Goal: Find specific page/section: Find specific page/section

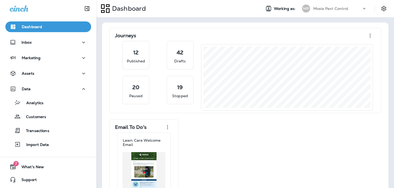
click at [315, 9] on p "Moxie Pest Control" at bounding box center [331, 8] width 35 height 4
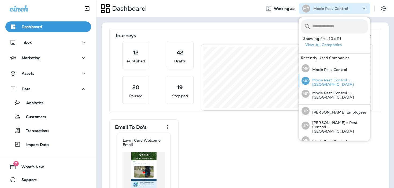
click at [331, 83] on p "Moxie Pest Control - [GEOGRAPHIC_DATA]" at bounding box center [339, 82] width 58 height 9
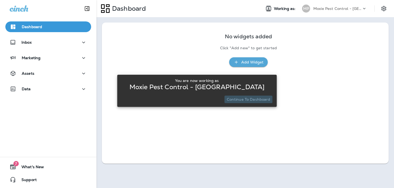
click at [254, 100] on p "Continue to Dashboard" at bounding box center [249, 99] width 44 height 4
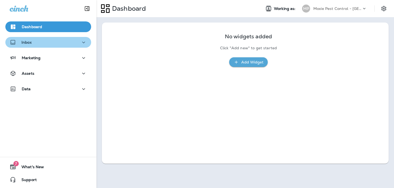
click at [71, 43] on div "Inbox" at bounding box center [48, 42] width 77 height 7
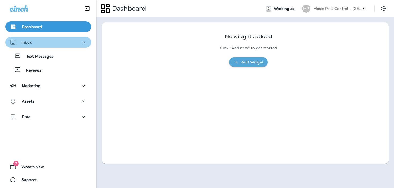
click at [70, 45] on div "Inbox" at bounding box center [48, 42] width 77 height 7
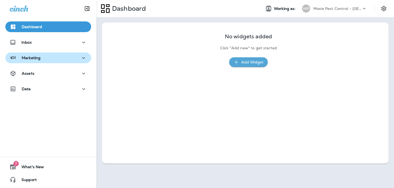
click at [69, 60] on div "Marketing" at bounding box center [48, 58] width 77 height 7
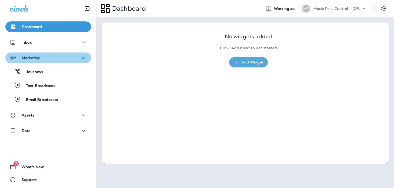
click at [69, 60] on div "Marketing" at bounding box center [48, 58] width 77 height 7
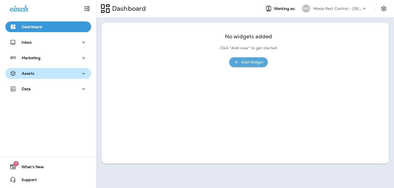
click at [68, 71] on div "Assets" at bounding box center [48, 73] width 77 height 7
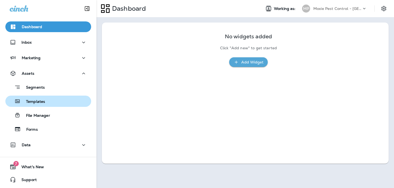
click at [64, 100] on div "Templates" at bounding box center [49, 101] width 82 height 8
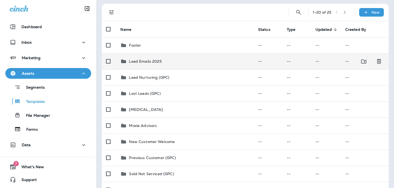
scroll to position [33, 0]
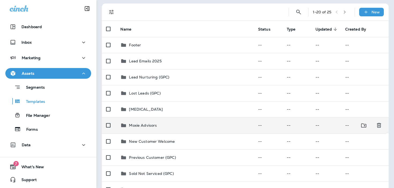
click at [149, 125] on p "Moxie Advisors" at bounding box center [143, 125] width 28 height 4
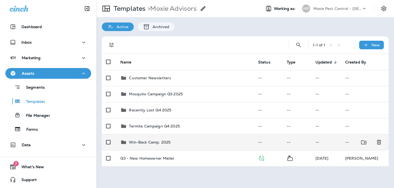
click at [151, 141] on p "Win-Back Camp. 2025" at bounding box center [150, 142] width 42 height 4
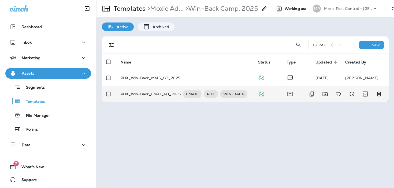
click at [160, 100] on td "PHX_Win-Back_Email_Q3_2025 EMAIL PHX WIN-BACK" at bounding box center [185, 94] width 138 height 16
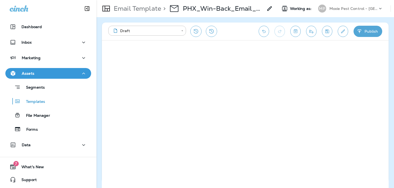
click at [343, 12] on div "Moxie Pest Control - [GEOGRAPHIC_DATA]" at bounding box center [354, 9] width 48 height 8
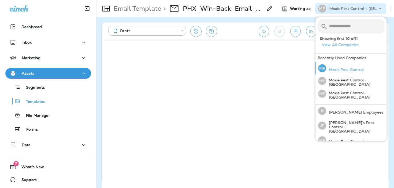
click at [339, 68] on p "Moxie Pest Control" at bounding box center [345, 70] width 38 height 4
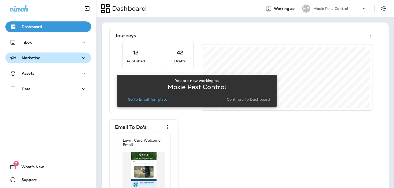
click at [68, 62] on button "Marketing" at bounding box center [48, 58] width 86 height 11
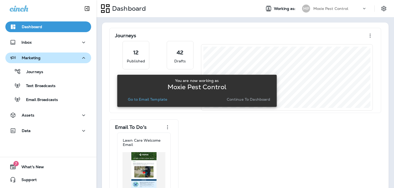
click at [71, 60] on div "Marketing" at bounding box center [48, 58] width 77 height 7
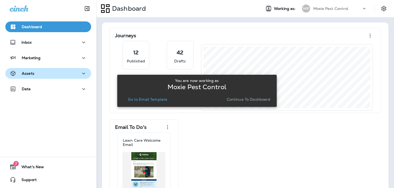
click at [70, 75] on div "Assets" at bounding box center [48, 73] width 77 height 7
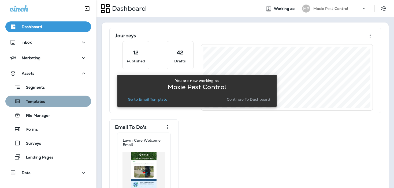
click at [62, 99] on div "Templates" at bounding box center [49, 101] width 82 height 8
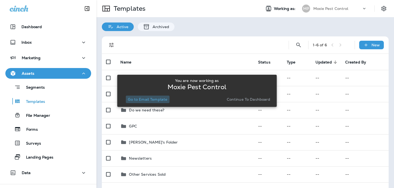
click at [152, 99] on p "Go to Email Template" at bounding box center [147, 99] width 39 height 4
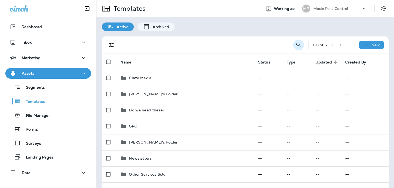
click at [299, 44] on icon "Search Templates" at bounding box center [299, 45] width 6 height 6
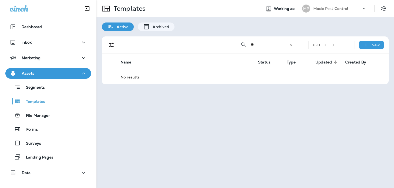
type input "*"
type input "**"
click at [292, 46] on div "​" at bounding box center [291, 44] width 4 height 5
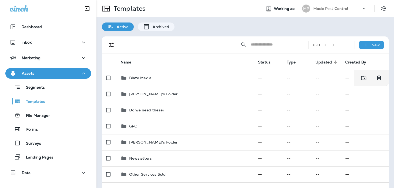
click at [270, 46] on input "text" at bounding box center [275, 45] width 48 height 14
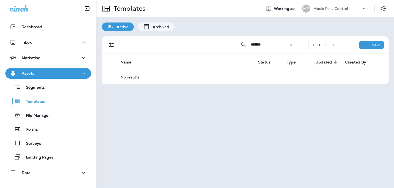
type input "*******"
click at [293, 47] on div "​" at bounding box center [291, 44] width 4 height 5
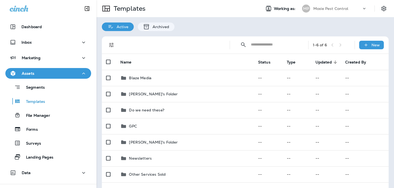
click at [338, 8] on p "Moxie Pest Control" at bounding box center [331, 8] width 35 height 4
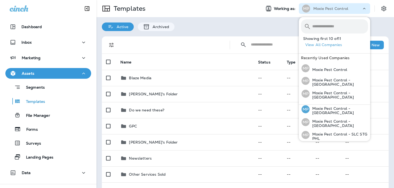
scroll to position [103, 0]
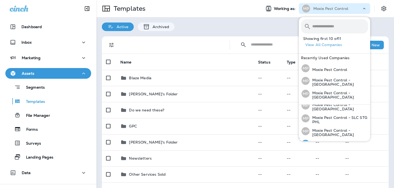
click at [321, 143] on p "Moxie Pest Employee" at bounding box center [331, 145] width 42 height 4
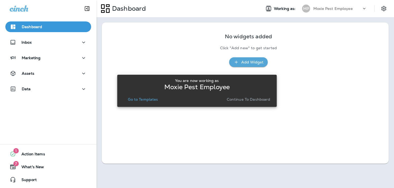
click at [148, 101] on p "Go to Templates" at bounding box center [143, 99] width 30 height 4
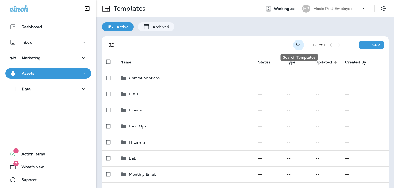
click at [297, 47] on icon "Search Templates" at bounding box center [299, 45] width 6 height 6
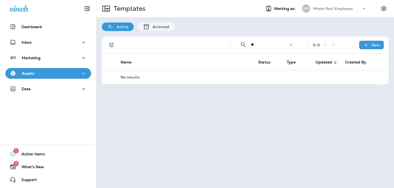
type input "**"
click at [293, 45] on div "​ ** ​ ​" at bounding box center [266, 45] width 64 height 14
click at [291, 44] on icon at bounding box center [291, 45] width 4 height 4
click at [289, 44] on input "text" at bounding box center [270, 45] width 38 height 14
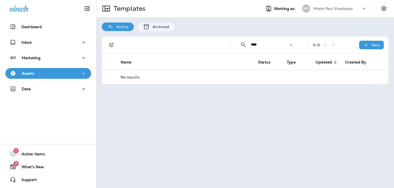
type input "****"
click at [345, 12] on div "Moxie Pest Employee" at bounding box center [338, 9] width 48 height 8
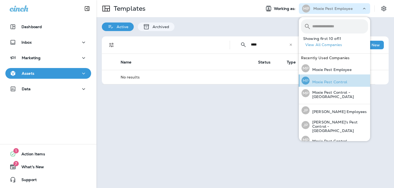
click at [325, 84] on p "Moxie Pest Control" at bounding box center [329, 82] width 38 height 4
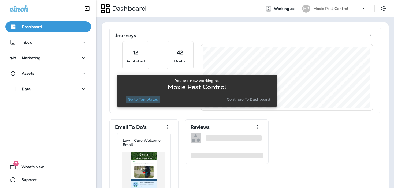
click at [146, 98] on p "Go to Templates" at bounding box center [143, 99] width 30 height 4
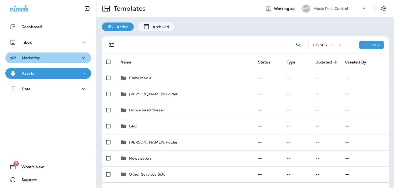
click at [60, 59] on div "Marketing" at bounding box center [48, 58] width 77 height 7
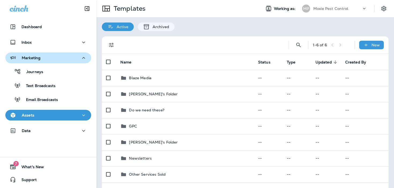
click at [60, 59] on div "Marketing" at bounding box center [48, 58] width 77 height 7
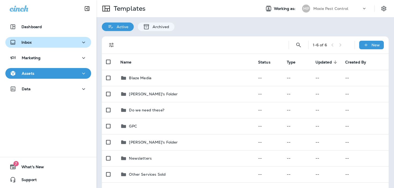
click at [60, 43] on div "Inbox" at bounding box center [48, 42] width 77 height 7
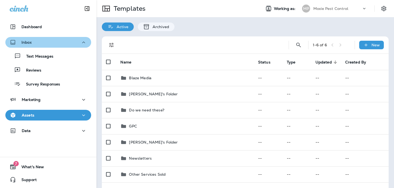
click at [60, 43] on div "Inbox" at bounding box center [48, 42] width 77 height 7
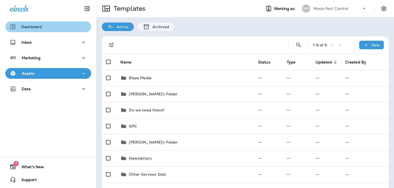
click at [58, 27] on div "Dashboard" at bounding box center [48, 27] width 77 height 6
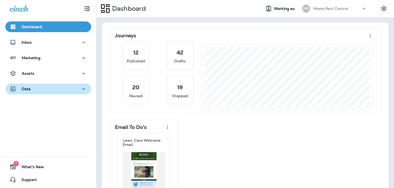
click at [62, 88] on div "Data" at bounding box center [48, 89] width 77 height 7
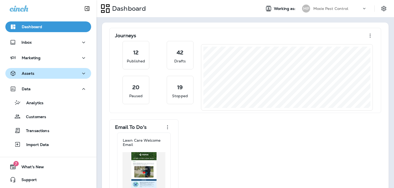
click at [62, 70] on button "Assets" at bounding box center [48, 73] width 86 height 11
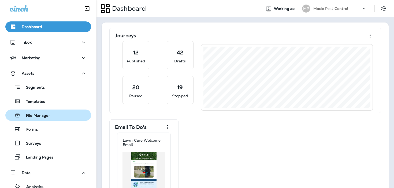
click at [60, 113] on div "File Manager" at bounding box center [49, 115] width 82 height 8
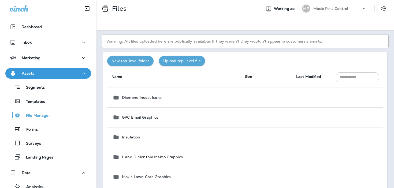
click at [360, 78] on input "text" at bounding box center [357, 77] width 43 height 10
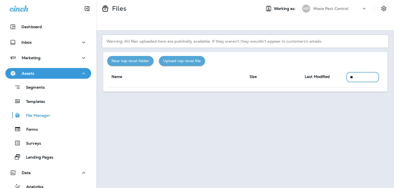
type input "*"
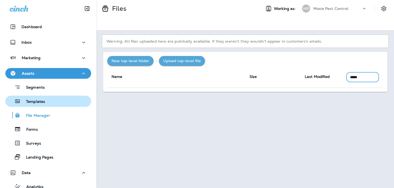
type input "*****"
click at [59, 106] on button "Templates" at bounding box center [48, 101] width 86 height 11
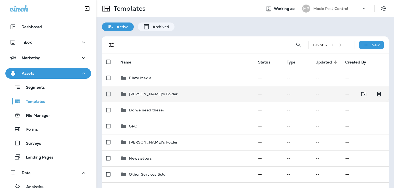
click at [139, 91] on div "[PERSON_NAME]'s Folder" at bounding box center [153, 94] width 49 height 6
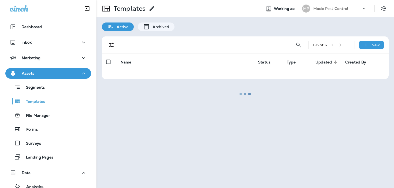
click at [139, 91] on div at bounding box center [245, 94] width 297 height 187
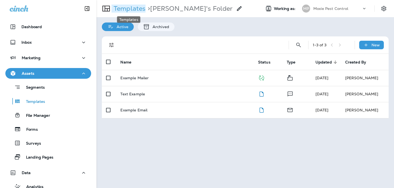
click at [139, 5] on p "Templates" at bounding box center [129, 9] width 34 height 8
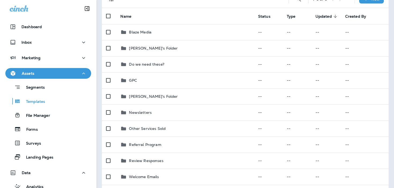
scroll to position [48, 0]
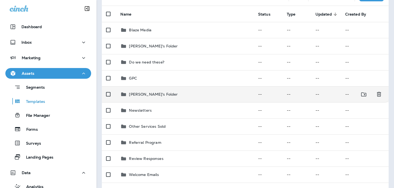
click at [142, 98] on td "[PERSON_NAME]'s Folder" at bounding box center [185, 94] width 138 height 16
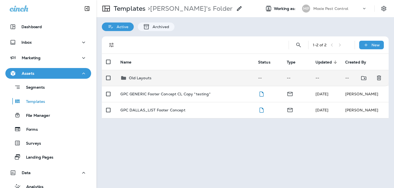
click at [149, 78] on p "Old Layouts" at bounding box center [140, 78] width 23 height 4
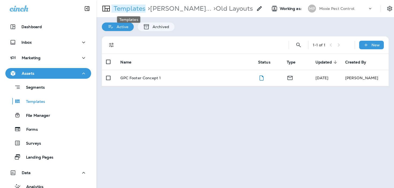
click at [131, 10] on p "Templates" at bounding box center [129, 9] width 34 height 8
